Goal: Navigation & Orientation: Find specific page/section

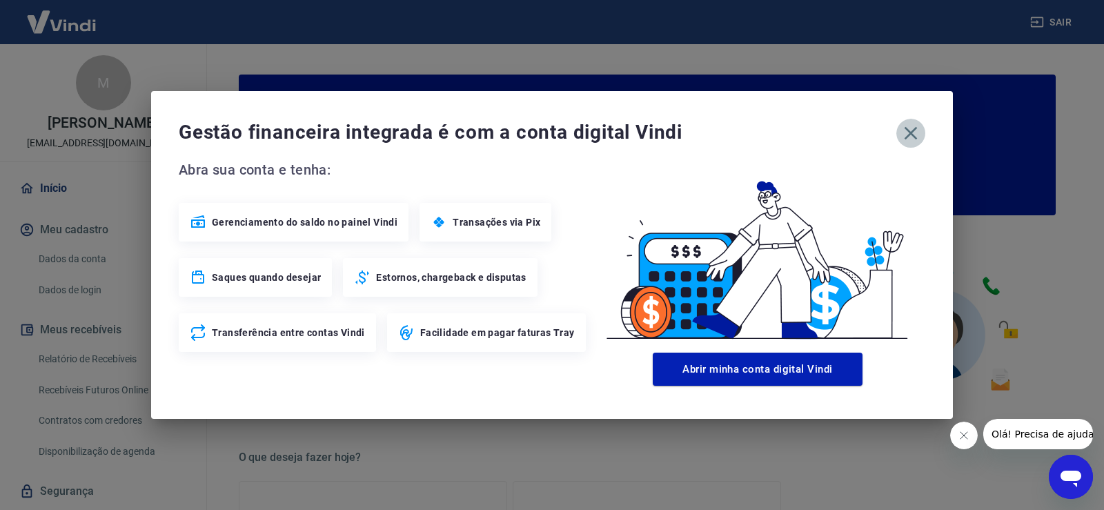
click at [910, 135] on icon "button" at bounding box center [910, 133] width 22 height 22
